Goal: Entertainment & Leisure: Consume media (video, audio)

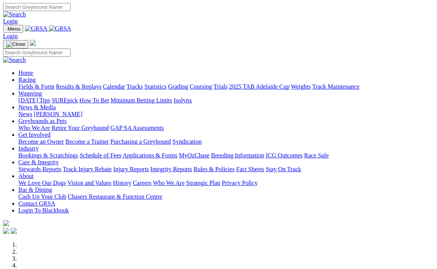
scroll to position [115, 0]
